Goal: Check status: Check status

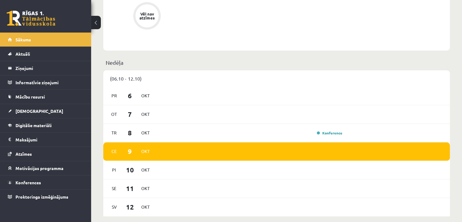
scroll to position [304, 0]
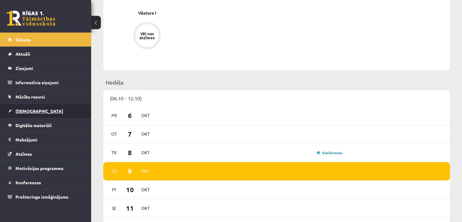
click at [33, 113] on link "[DEMOGRAPHIC_DATA]" at bounding box center [46, 111] width 76 height 14
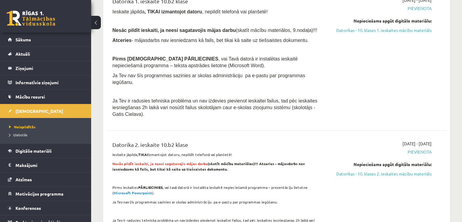
scroll to position [122, 0]
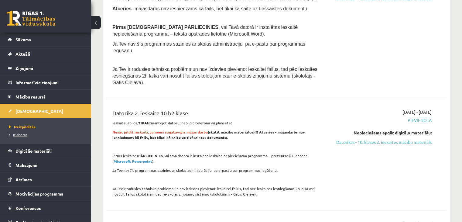
click at [15, 135] on span "Izlabotās" at bounding box center [18, 134] width 18 height 5
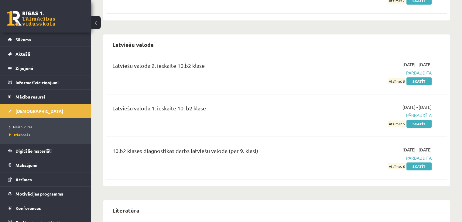
scroll to position [365, 0]
click at [421, 83] on link "Skatīt" at bounding box center [419, 82] width 25 height 8
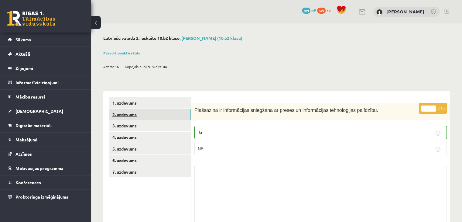
click at [146, 116] on link "2. uzdevums" at bounding box center [150, 114] width 82 height 11
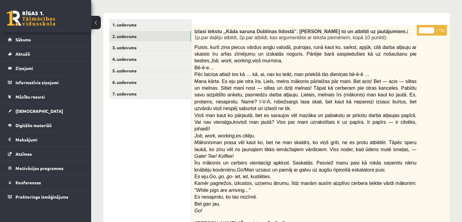
scroll to position [33, 0]
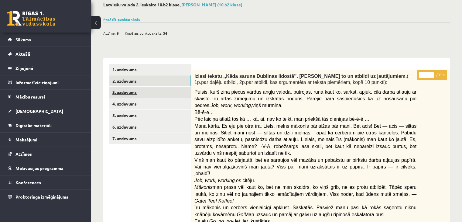
click at [123, 89] on link "3. uzdevums" at bounding box center [150, 92] width 82 height 11
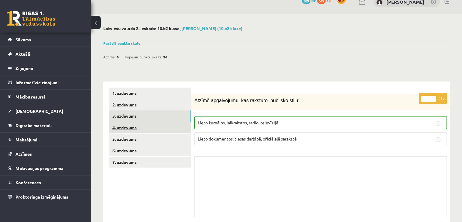
scroll to position [0, 0]
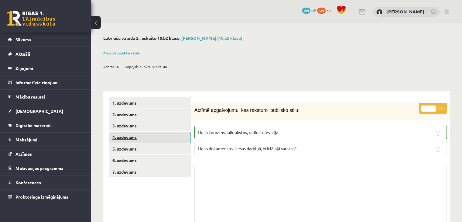
click at [136, 135] on link "4. uzdevums" at bounding box center [150, 137] width 82 height 11
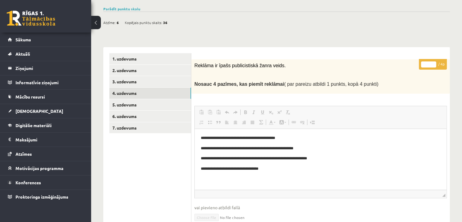
scroll to position [21, 0]
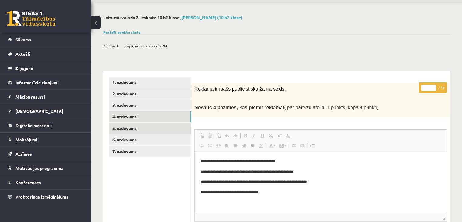
click at [137, 129] on link "5. uzdevums" at bounding box center [150, 127] width 82 height 11
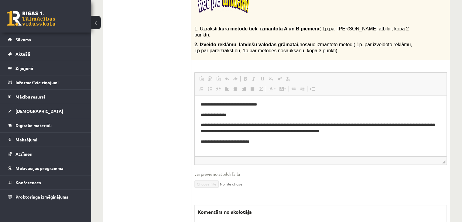
scroll to position [128, 0]
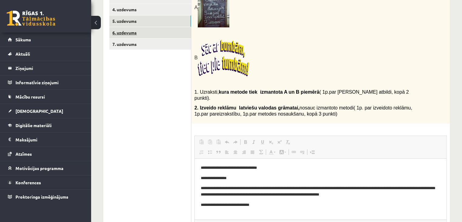
click at [143, 31] on link "6. uzdevums" at bounding box center [150, 32] width 82 height 11
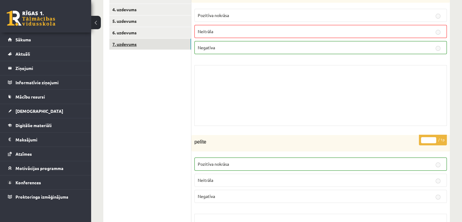
click at [162, 49] on link "7. uzdevums" at bounding box center [150, 44] width 82 height 11
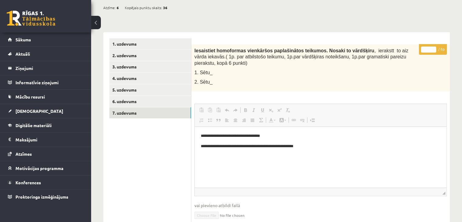
scroll to position [57, 0]
